Goal: Information Seeking & Learning: Learn about a topic

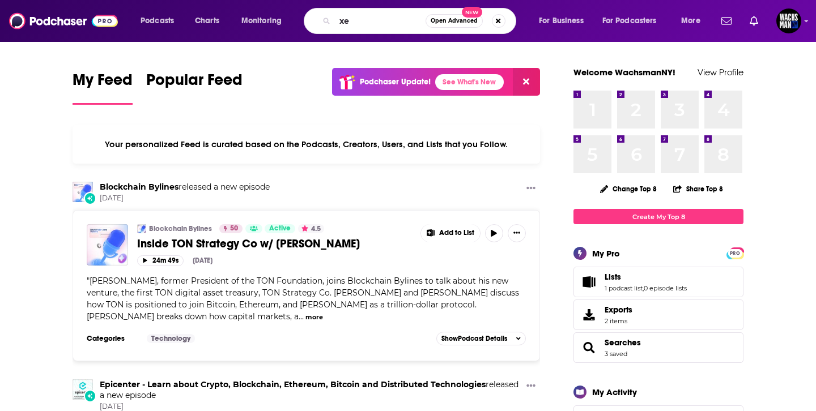
type input "x"
type input "zero knowledge"
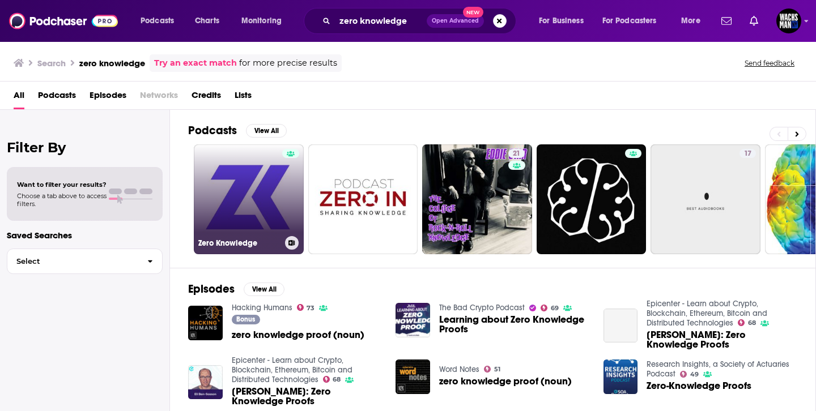
click at [227, 195] on link "Zero Knowledge" at bounding box center [249, 199] width 110 height 110
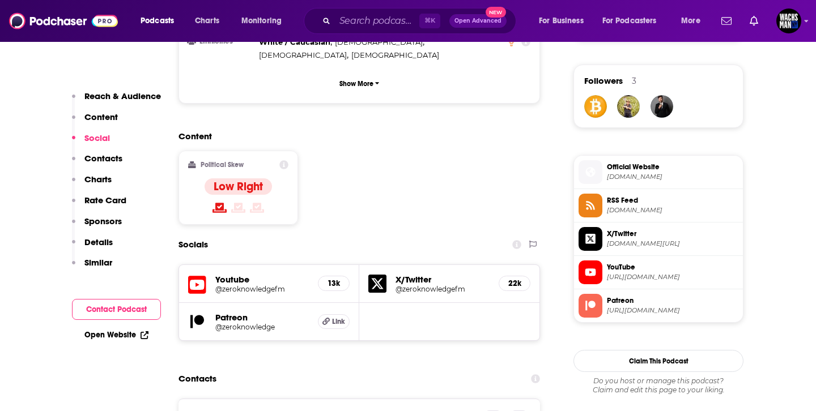
scroll to position [959, 0]
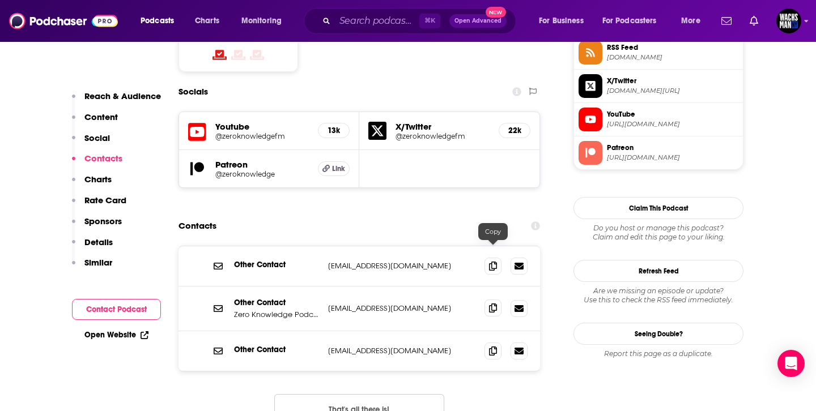
click at [487, 300] on span at bounding box center [492, 308] width 17 height 17
